Goal: Navigation & Orientation: Find specific page/section

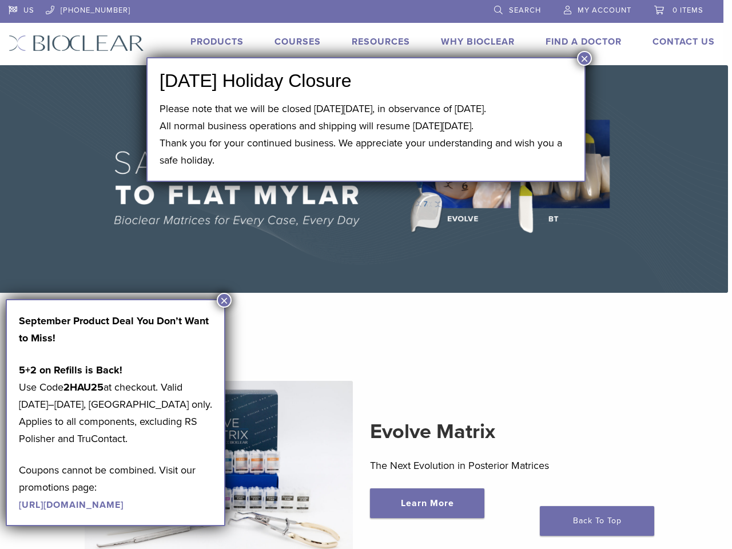
click at [362, 33] on div "US [PHONE_NUMBER] Search My Account 0 items Cart No products in the cart. Back …" at bounding box center [362, 32] width 724 height 65
click at [21, 9] on link "US" at bounding box center [22, 8] width 26 height 17
click at [362, 308] on section "Evolve Matrix The Next Evolution in Posterior Matrices Learn More" at bounding box center [361, 450] width 741 height 285
click at [585, 58] on button "×" at bounding box center [584, 58] width 15 height 15
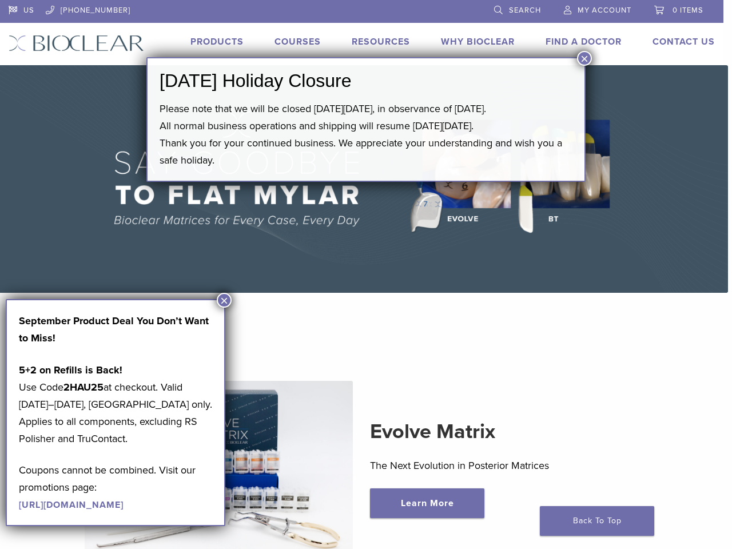
click at [224, 300] on button "×" at bounding box center [224, 300] width 15 height 15
